Goal: Transaction & Acquisition: Purchase product/service

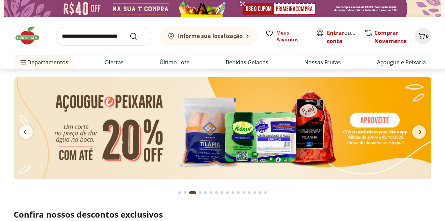
click at [183, 191] on button "Go to page 2 from fs-carousel" at bounding box center [185, 192] width 5 height 16
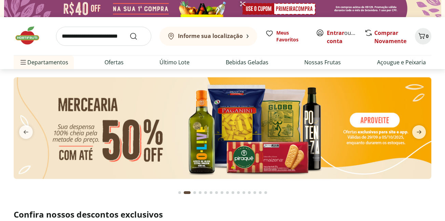
click at [181, 192] on div "Go to page 1 from fs-carousel" at bounding box center [179, 192] width 3 height 3
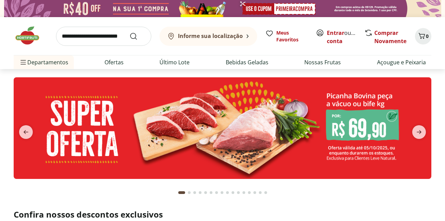
click at [174, 146] on img at bounding box center [223, 127] width 418 height 101
select select "**********"
